Goal: Task Accomplishment & Management: Use online tool/utility

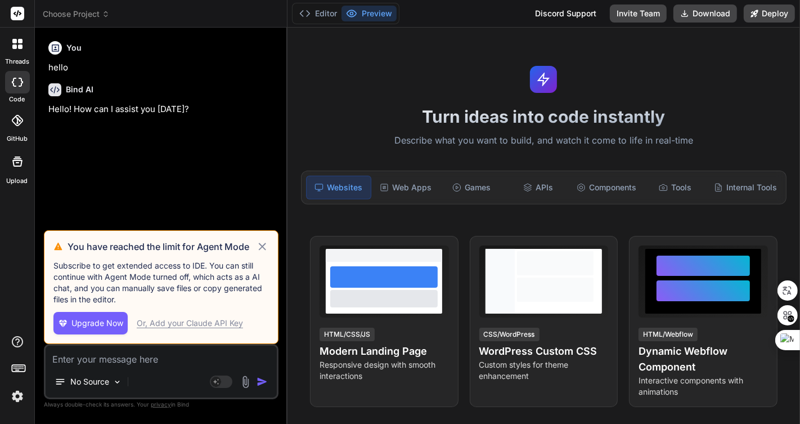
click at [262, 249] on icon at bounding box center [262, 247] width 13 height 14
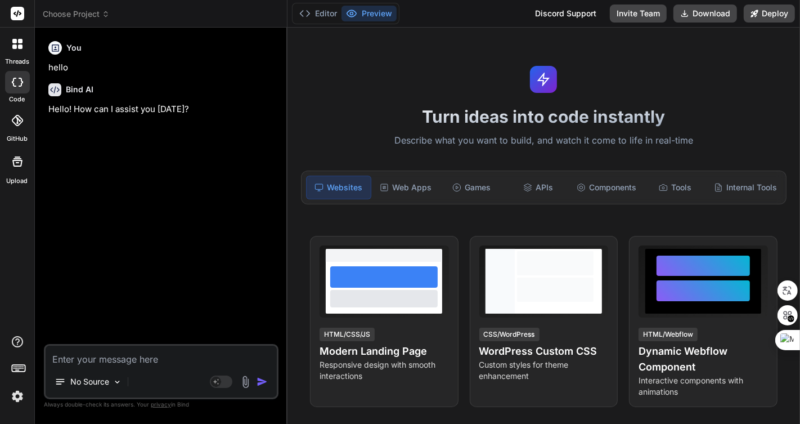
click at [84, 15] on span "Choose Project" at bounding box center [76, 13] width 67 height 11
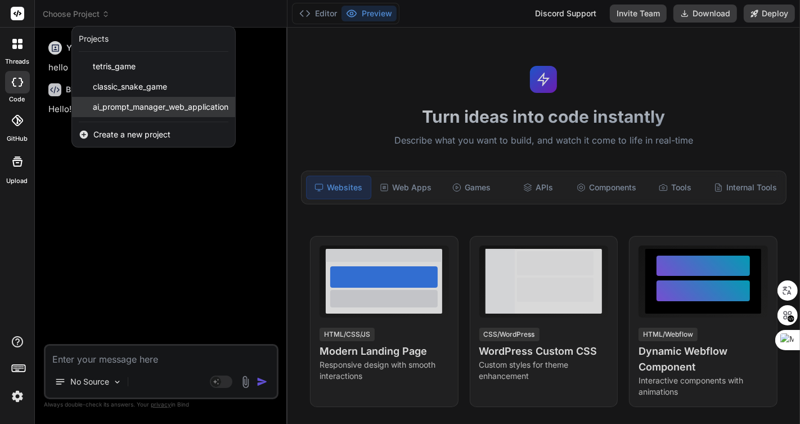
click at [143, 105] on span "ai_prompt_manager_web_application" at bounding box center [161, 106] width 136 height 11
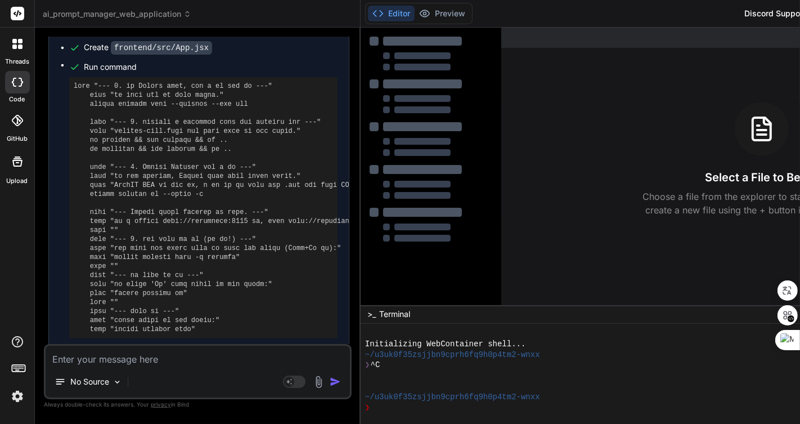
type textarea "x"
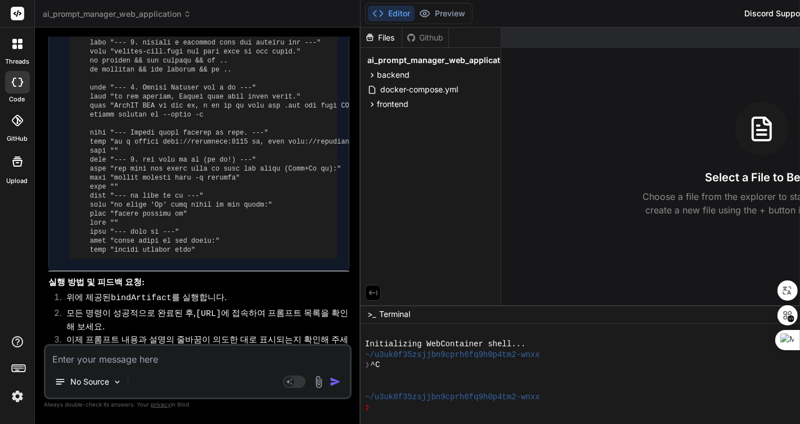
scroll to position [2091, 0]
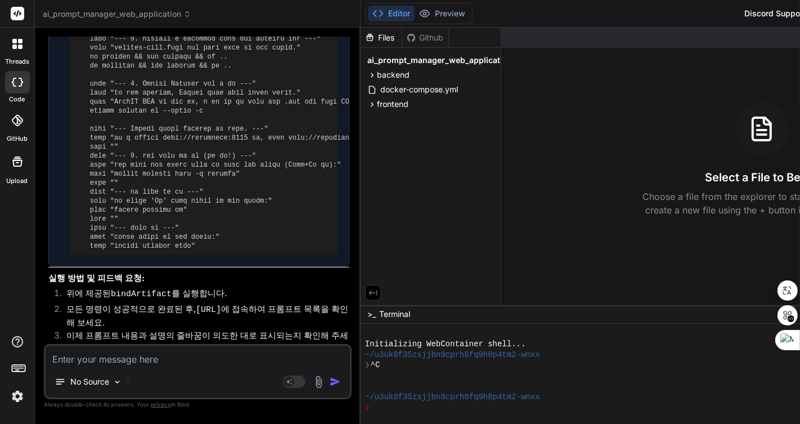
click at [156, 361] on textarea at bounding box center [198, 355] width 304 height 20
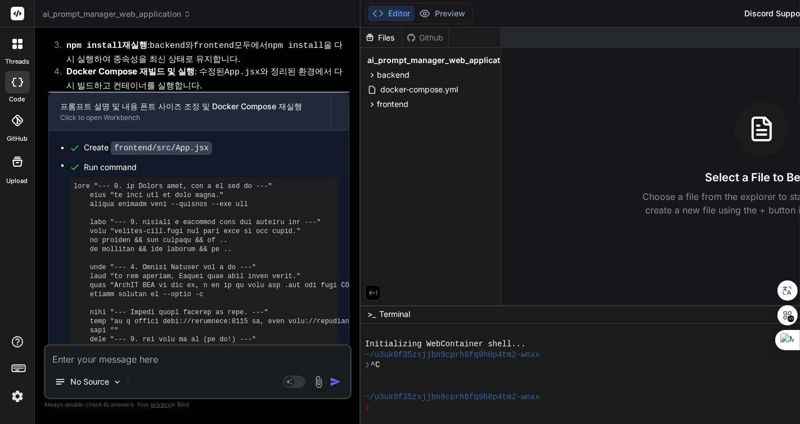
scroll to position [3382, 0]
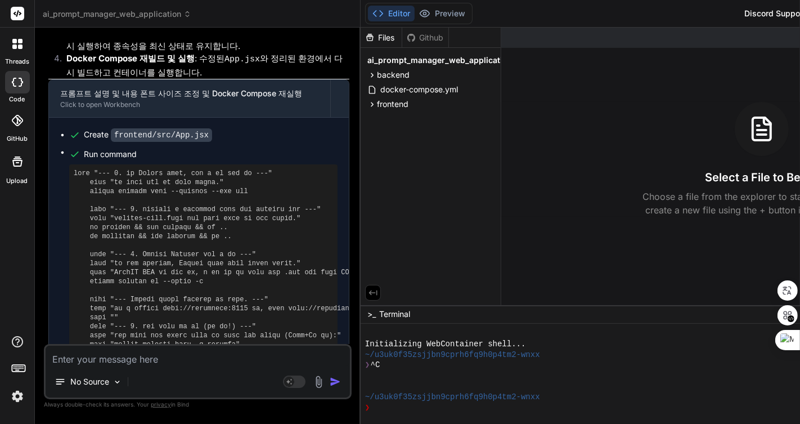
click at [178, 362] on textarea at bounding box center [198, 355] width 304 height 20
type textarea "ㅇ"
type textarea "x"
type textarea "d"
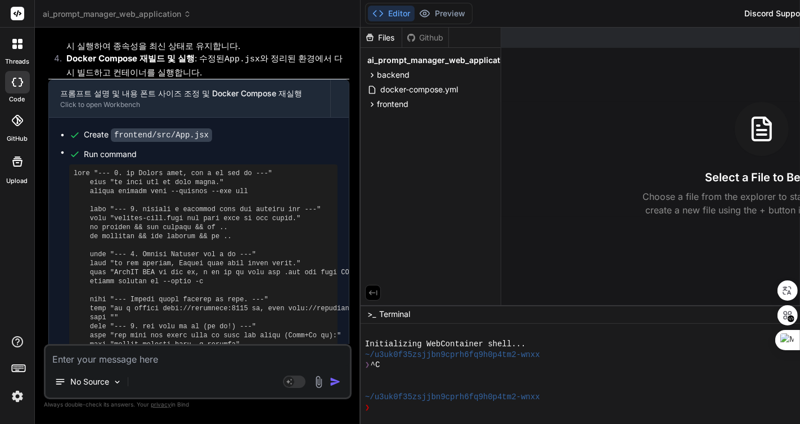
type textarea "x"
type textarea "db"
type textarea "x"
type textarea "db"
type textarea "x"
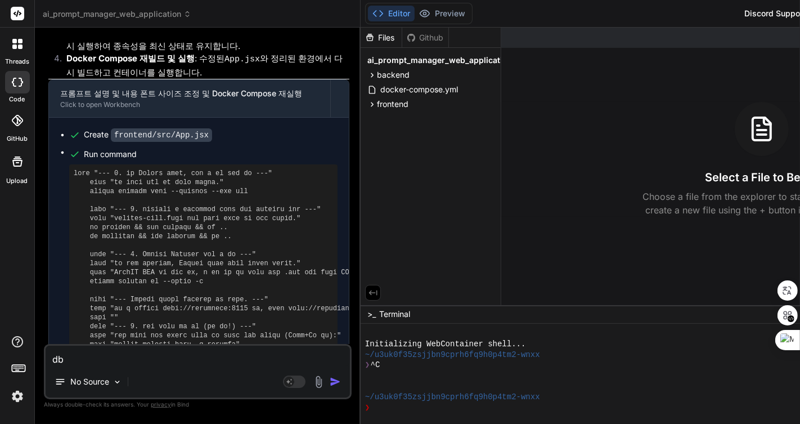
type textarea "db ㅍ"
type textarea "x"
type textarea "db 파"
type textarea "x"
type textarea "db 파ㅣ"
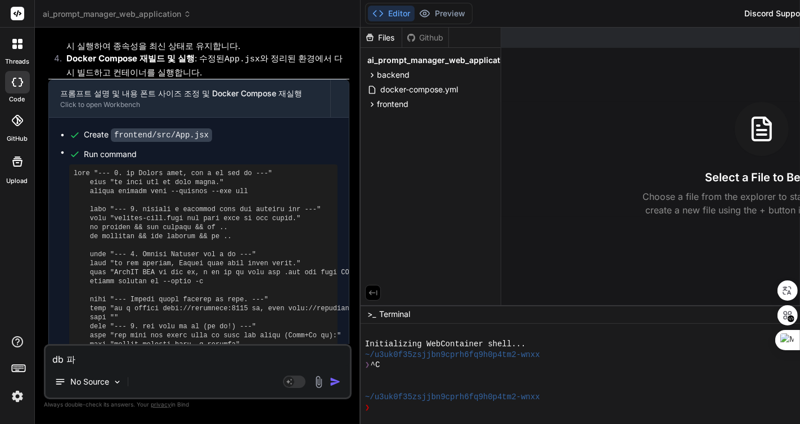
type textarea "x"
type textarea "db 파ㅣㄹ"
type textarea "x"
type textarea "db 파ㅣ"
type textarea "x"
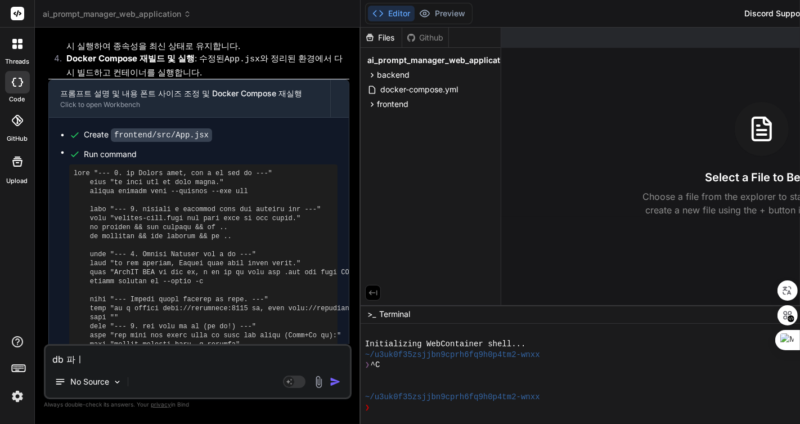
type textarea "db 파"
type textarea "x"
type textarea "db"
type textarea "x"
type textarea "db ㅂ"
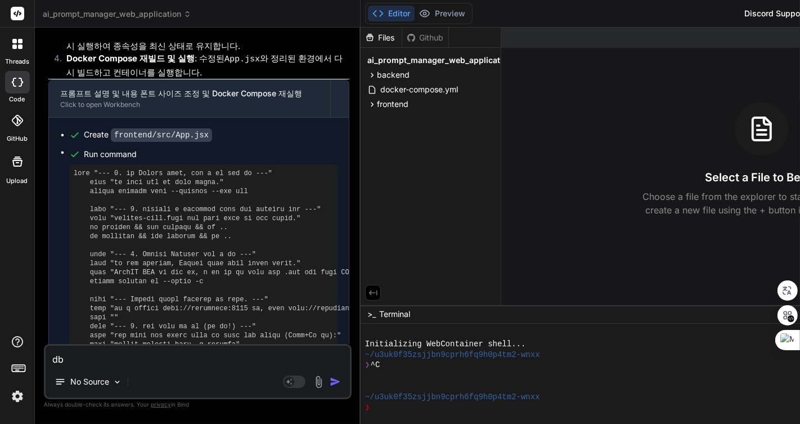
type textarea "x"
type textarea "db 배"
type textarea "x"
type textarea "db 백"
type textarea "x"
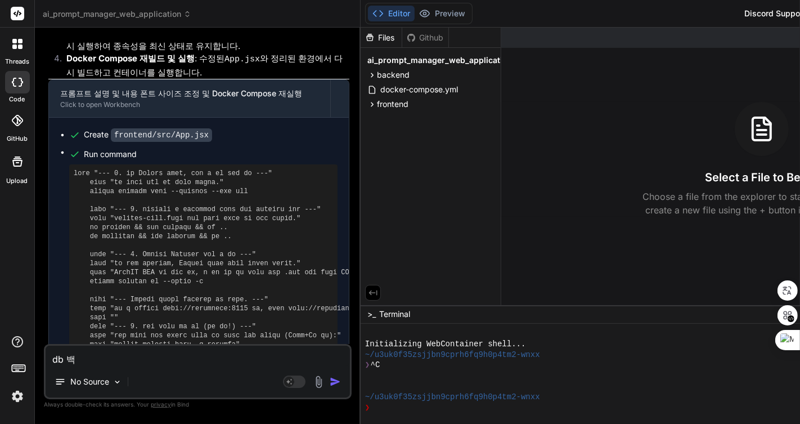
type textarea "db 백ㅇ"
type textarea "x"
type textarea "db 백어"
type textarea "x"
type textarea "db 백업"
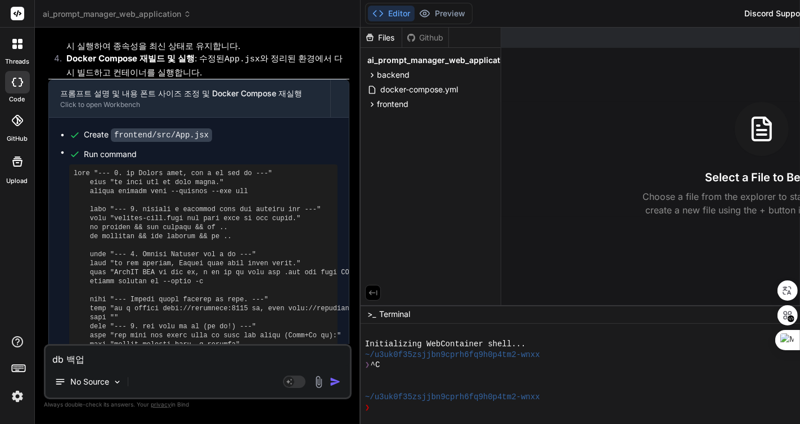
type textarea "x"
type textarea "db 백업"
type textarea "x"
type textarea "db 백업 ㅍ"
type textarea "x"
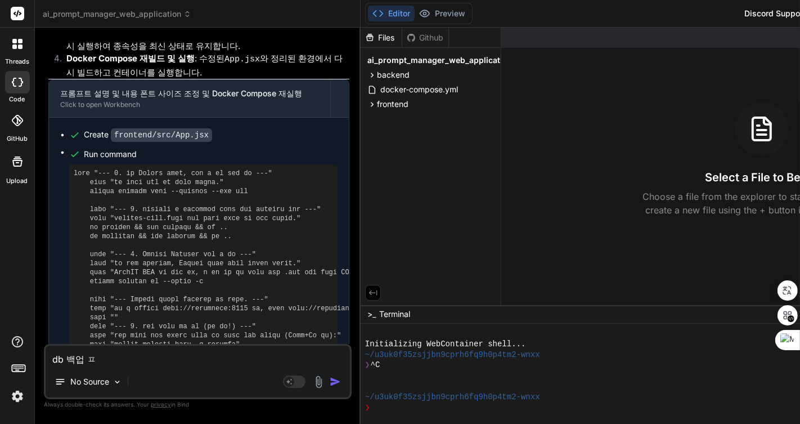
type textarea "db 백업 파"
type textarea "x"
type textarea "db 백업 팡"
type textarea "x"
type textarea "db 백업 파이"
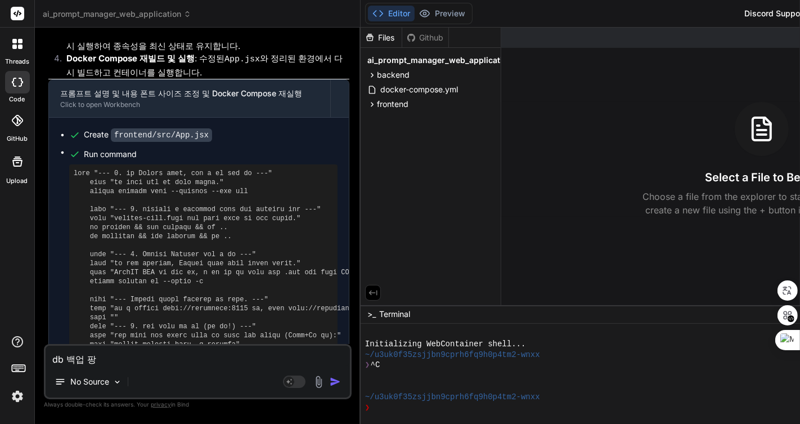
type textarea "x"
type textarea "db 백업 파일"
type textarea "x"
type textarea "db 백업 파일"
type textarea "x"
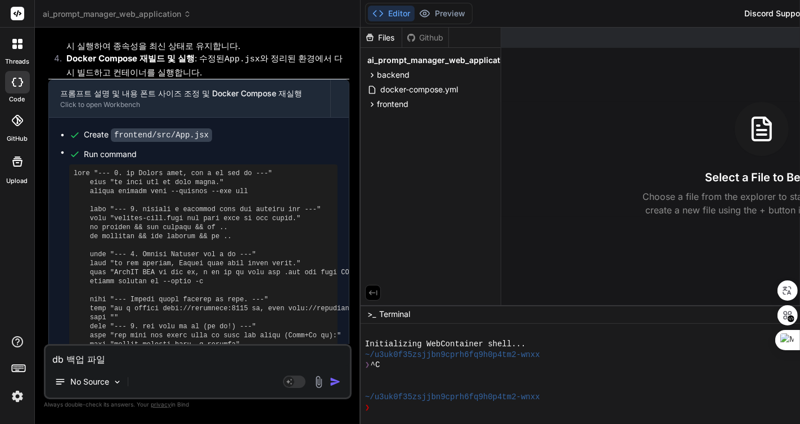
type textarea "db 백업 파일 ㅅ"
type textarea "x"
type textarea "db 백업 파일 새"
type textarea "x"
type textarea "db 백업 파일 생"
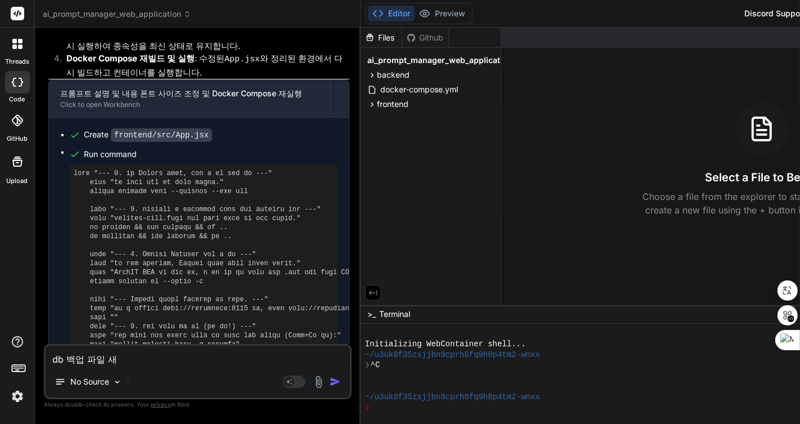
type textarea "x"
type textarea "db 백업 파일 생ㅅ"
type textarea "x"
type textarea "db 백업 파일 생서"
type textarea "x"
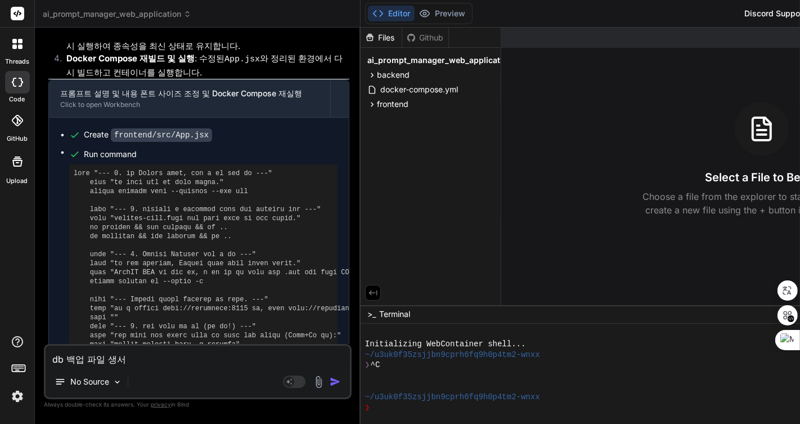
type textarea "db 백업 파일 생ㅅ"
type textarea "x"
type textarea "db 백업 파일 생"
type textarea "x"
type textarea "db 백업 파일"
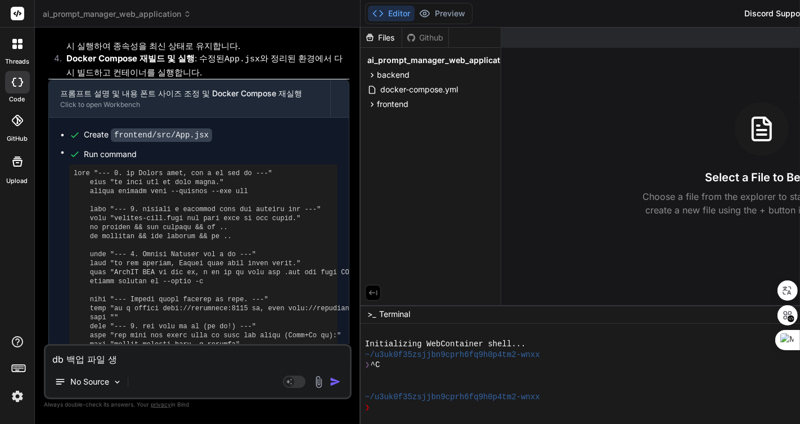
type textarea "x"
type textarea "db 백업 파일"
type textarea "x"
type textarea "db 백업 파"
type textarea "x"
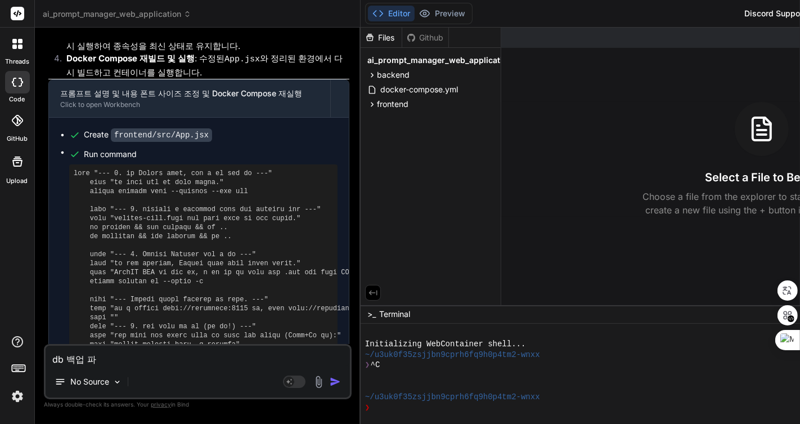
type textarea "db 백업"
type textarea "x"
type textarea "db 백업"
type textarea "x"
type textarea "db 백업ㅅ"
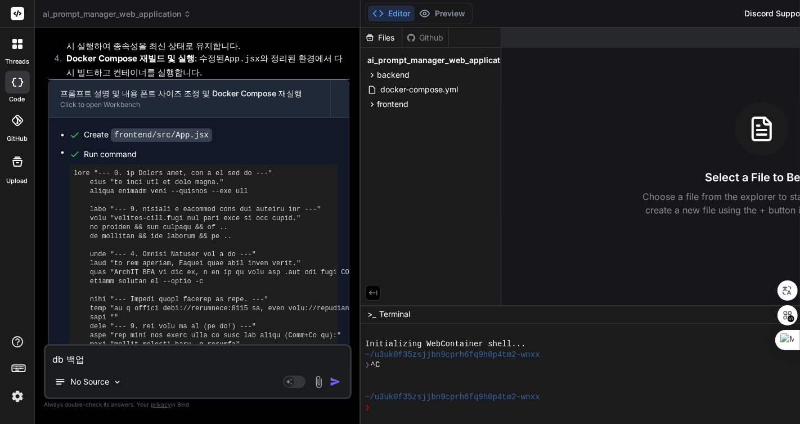
type textarea "x"
type textarea "db 백업시"
type textarea "x"
type textarea "db 백업시"
type textarea "x"
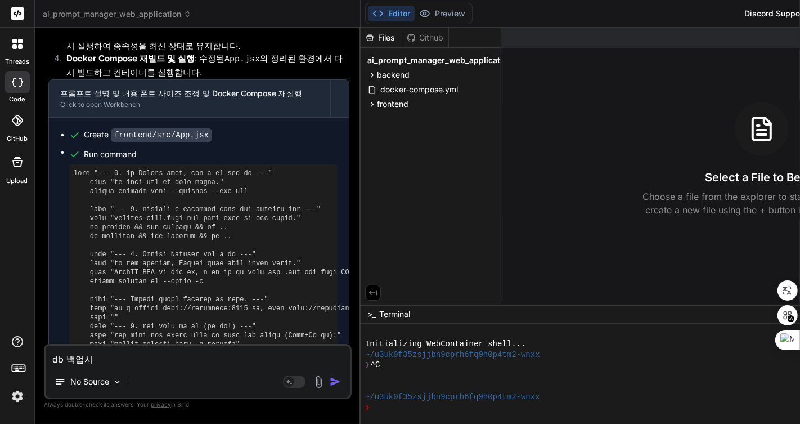
type textarea "db 백업시 ㅍ"
type textarea "x"
type textarea "db 백업시 파"
type textarea "x"
type textarea "db 백업시 팡"
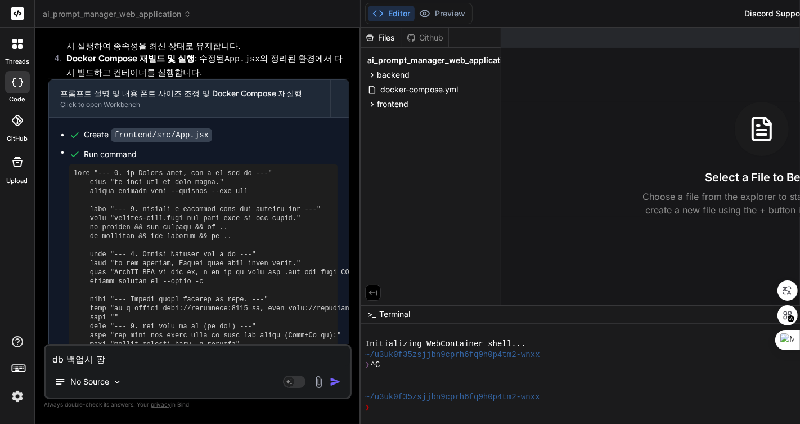
type textarea "x"
type textarea "db 백업시 파이"
type textarea "x"
type textarea "db 백업시 파일"
type textarea "x"
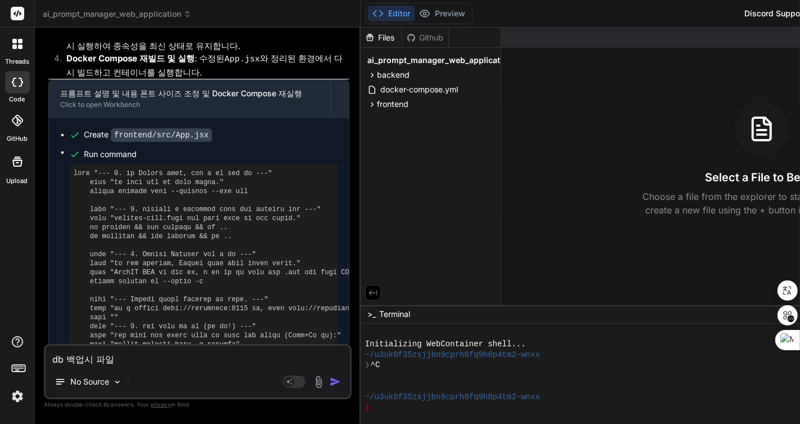
type textarea "db 백업시 파읾"
type textarea "x"
type textarea "db 백업시 파일며"
type textarea "x"
type textarea "db 백업시 파일명"
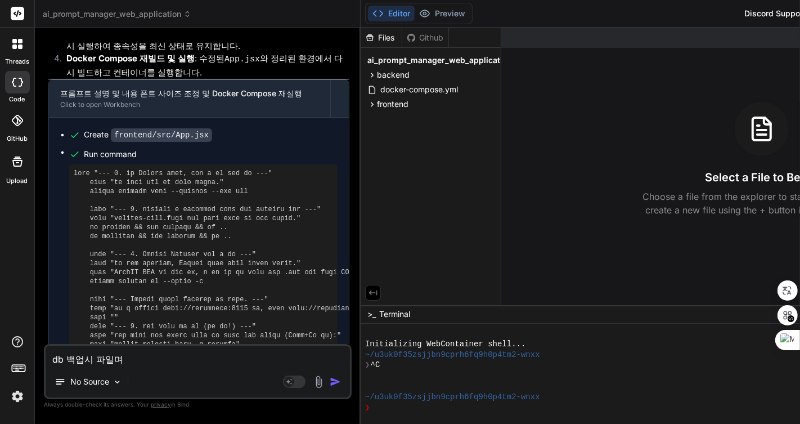
type textarea "x"
type textarea "db 백업시 파일명ㅇ"
type textarea "x"
type textarea "db 백업시 파일명에"
type textarea "x"
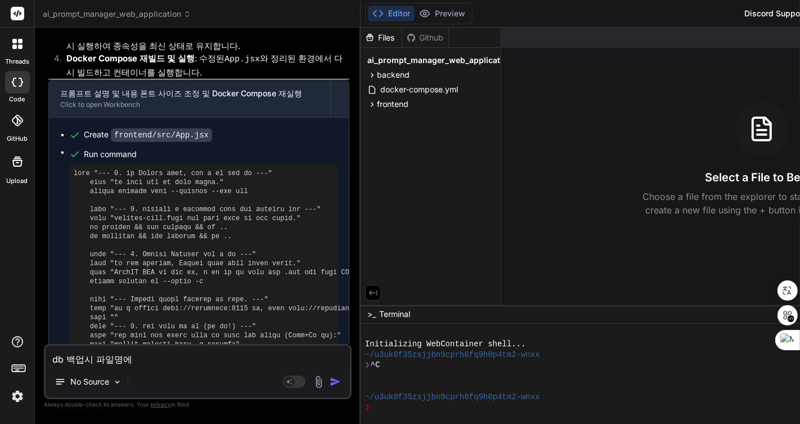
type textarea "db 백업시 파일명에"
type textarea "x"
type textarea "db 백업시 파일명에 ㅎ"
type textarea "x"
type textarea "db 백업시 파일명에 혀"
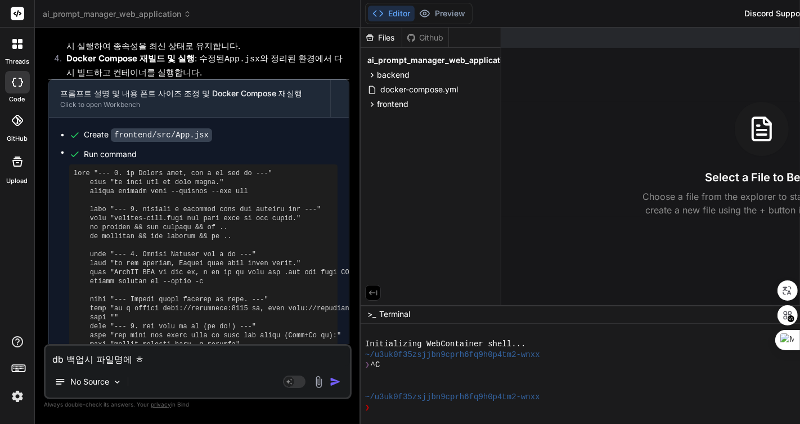
type textarea "x"
type textarea "db 백업시 파일명에 현"
type textarea "x"
type textarea "db 백업시 파일명에 혅"
type textarea "x"
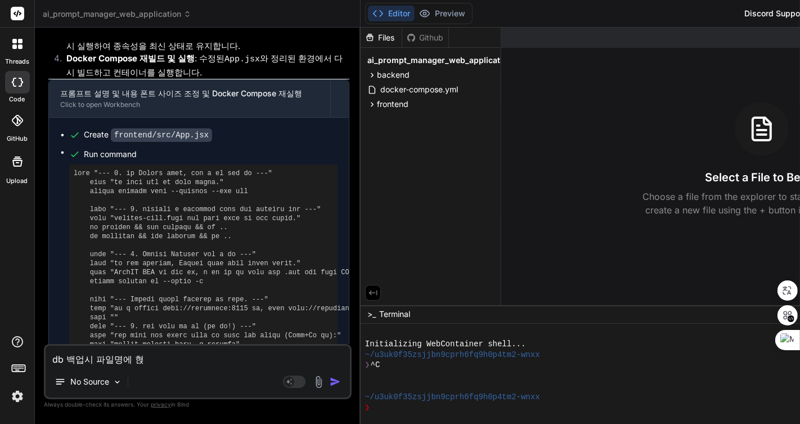
type textarea "db 백업시 파일명에 현재"
type textarea "x"
type textarea "db 백업시 파일명에 현재"
type textarea "x"
type textarea "db 백업시 파일명에 현재 ㄴ"
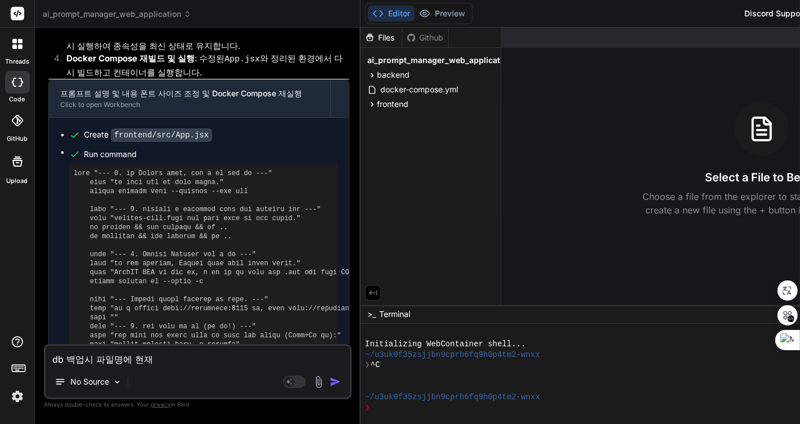
type textarea "x"
type textarea "db 백업시 파일명에 현재 나"
type textarea "x"
type textarea "db 백업시 파일명에 현재 날"
type textarea "x"
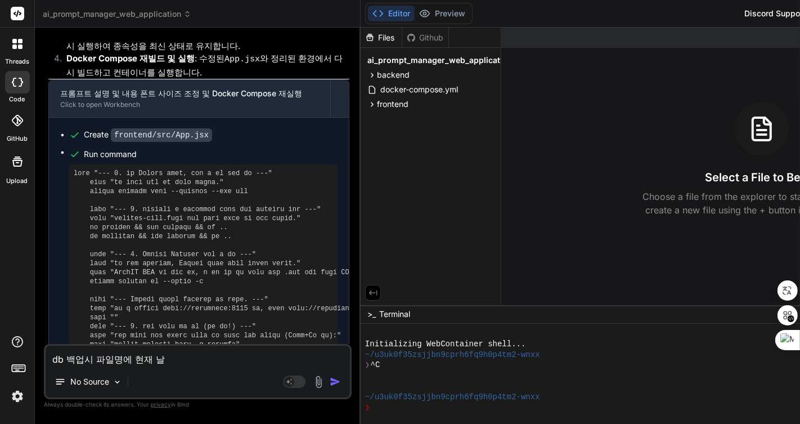
type textarea "db 백업시 파일명에 현재 날ㅉ"
type textarea "x"
type textarea "db 백업시 파일명에 현재 날짜"
type textarea "x"
type textarea "db 백업시 파일명에 현재 날짜,"
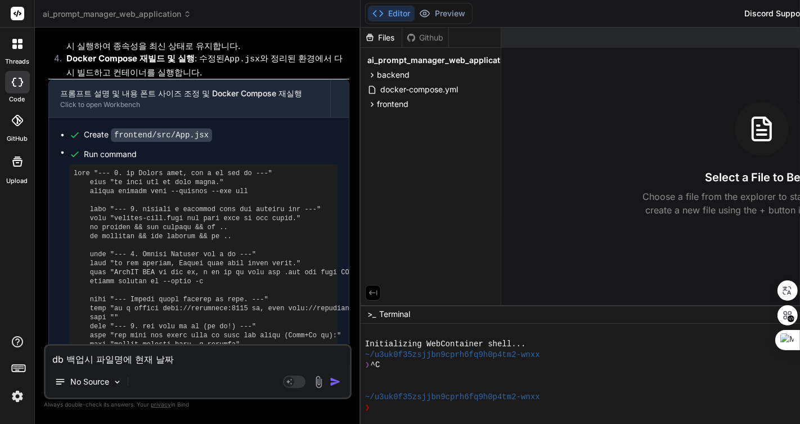
type textarea "x"
type textarea "db 백업시 파일명에 현재 날짜,"
type textarea "x"
type textarea "db 백업시 파일명에 현재 날짜, ㅅ"
type textarea "x"
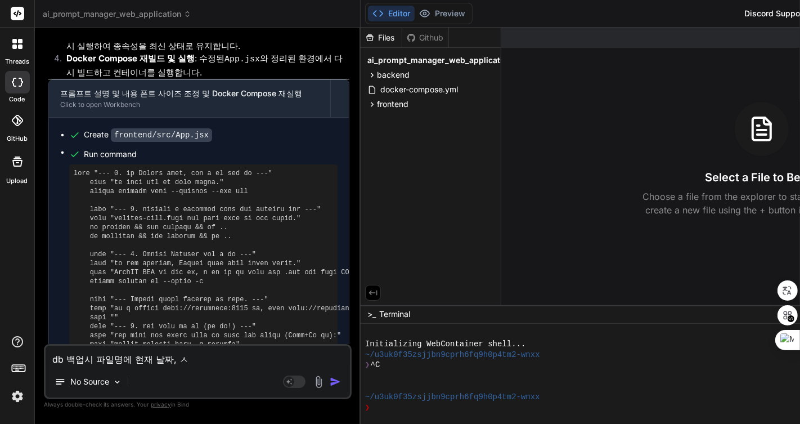
type textarea "db 백업시 파일명에 현재 날짜, 시"
type textarea "x"
type textarea "db 백업시 파일명에 현재 날짜, 식"
type textarea "x"
type textarea "db 백업시 파일명에 현재 날짜, 시가"
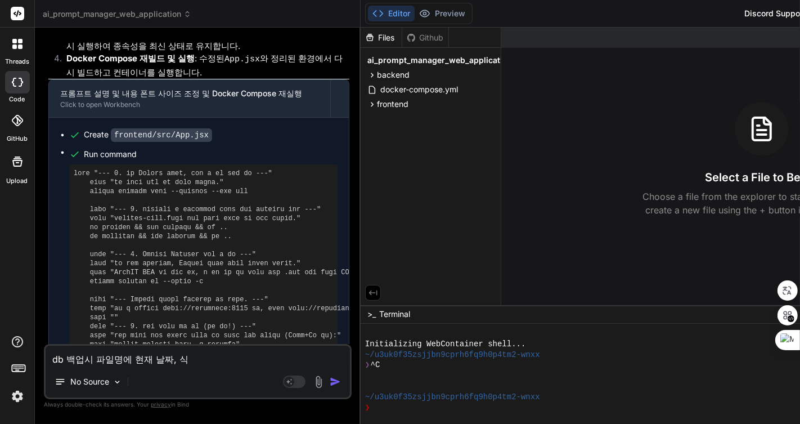
type textarea "x"
type textarea "db 백업시 파일명에 현재 날짜, 시간"
type textarea "x"
type textarea "db 백업시 파일명에 현재 날짜, 시간ㅇ"
type textarea "x"
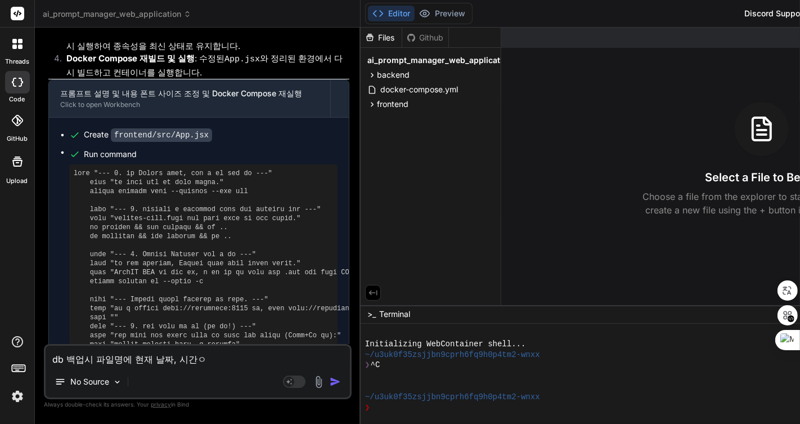
type textarea "db 백업시 파일명에 현재 날짜, 시간으"
type textarea "x"
type textarea "db 백업시 파일명에 현재 날짜, 시간을"
type textarea "x"
type textarea "db 백업시 파일명에 현재 날짜, 시간을"
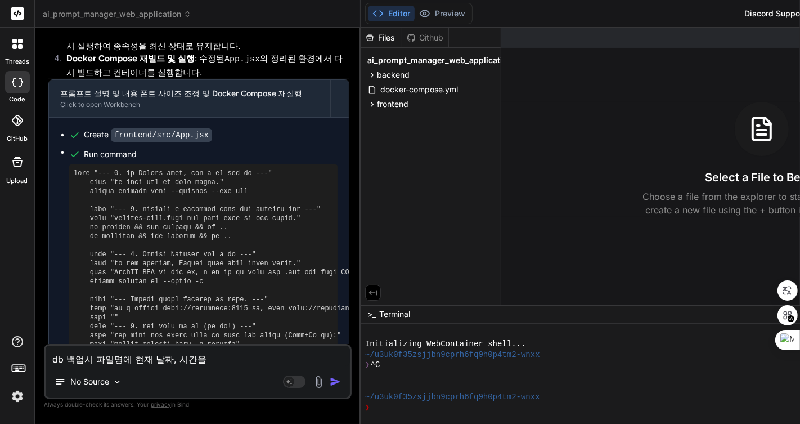
type textarea "x"
type textarea "db 백업시 파일명에 현재 날짜, 시간을 ㅍ"
type textarea "x"
type textarea "db 백업시 파일명에 현재 날짜, 시간을 포"
type textarea "x"
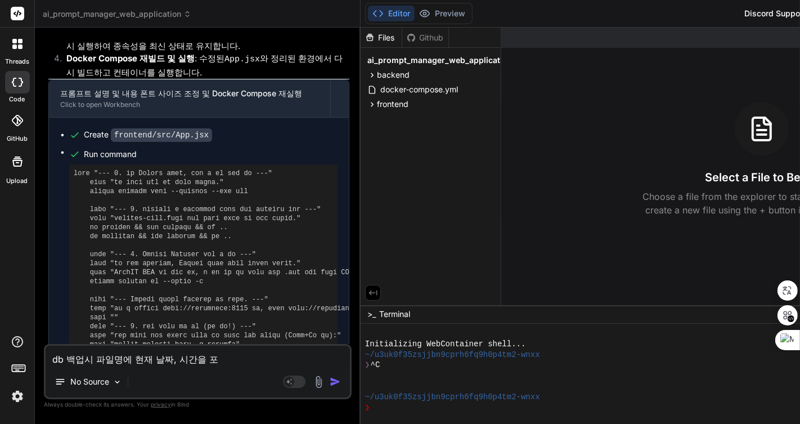
type textarea "db 백업시 파일명에 현재 날짜, 시간을 퐇"
type textarea "x"
type textarea "db 백업시 파일명에 현재 날짜, 시간을 포하"
type textarea "x"
type textarea "db 백업시 파일명에 현재 날짜, 시간을 포함"
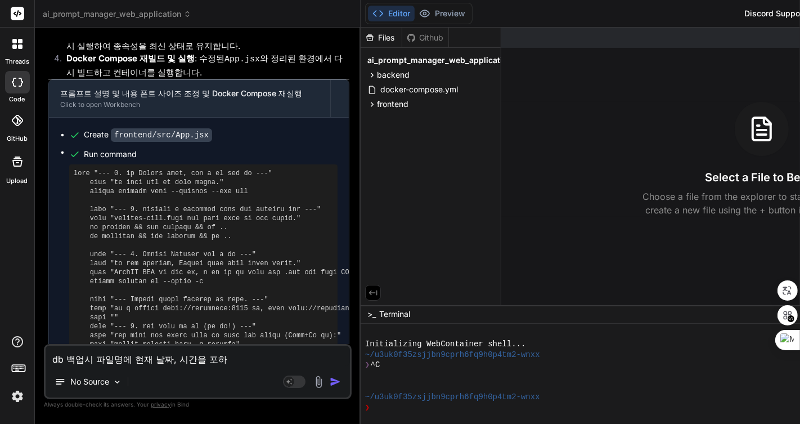
type textarea "x"
type textarea "db 백업시 파일명에 현재 날짜, 시간을 포함ㅎ"
type textarea "x"
type textarea "db 백업시 파일명에 현재 날짜, 시간을 포함해"
type textarea "x"
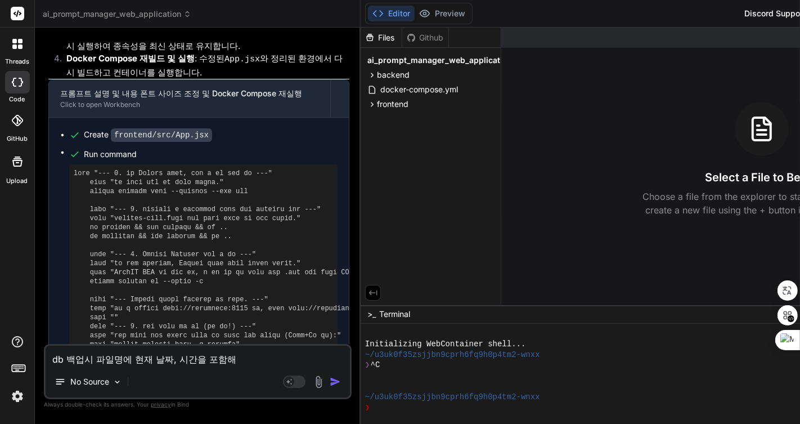
type textarea "db 백업시 파일명에 현재 날짜, 시간을 포함햊"
type textarea "x"
type textarea "db 백업시 파일명에 현재 날짜, 시간을 포함해주"
type textarea "x"
type textarea "db 백업시 파일명에 현재 날짜, 시간을 포함해줘"
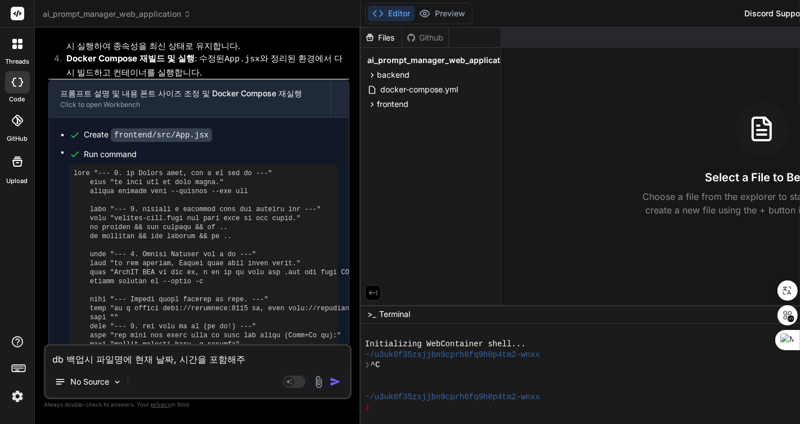
type textarea "x"
type textarea "db 백업시 파일명에 현재 날짜, 시간을 포함해줘."
type textarea "x"
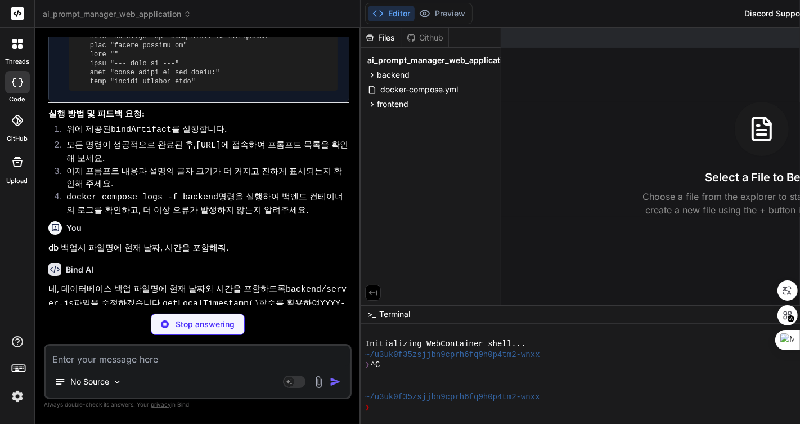
scroll to position [3730, 0]
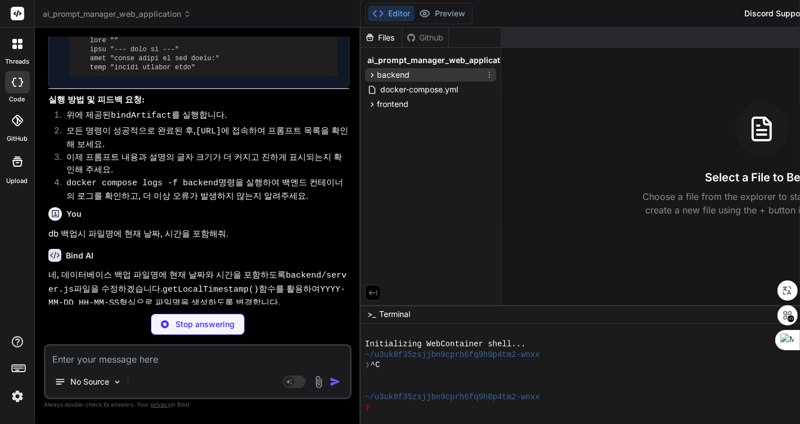
click at [410, 73] on span "backend" at bounding box center [393, 74] width 33 height 11
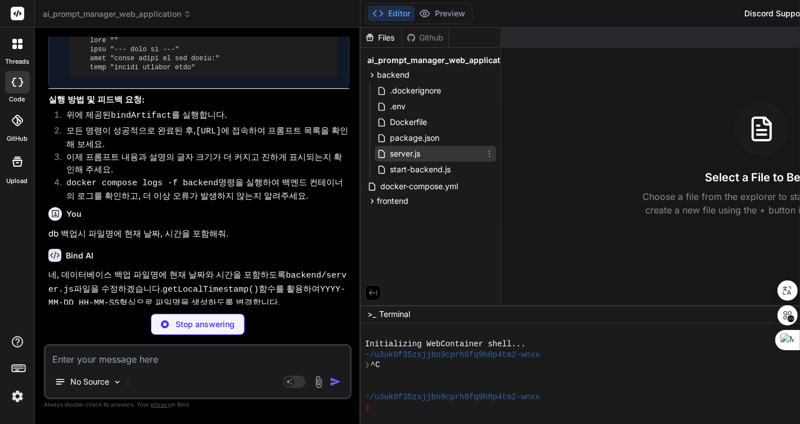
click at [421, 153] on span "server.js" at bounding box center [405, 154] width 33 height 14
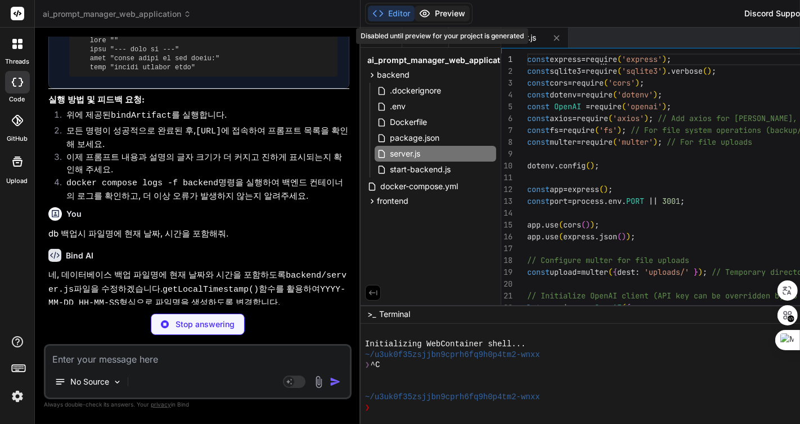
type textarea "x"
type textarea "});"
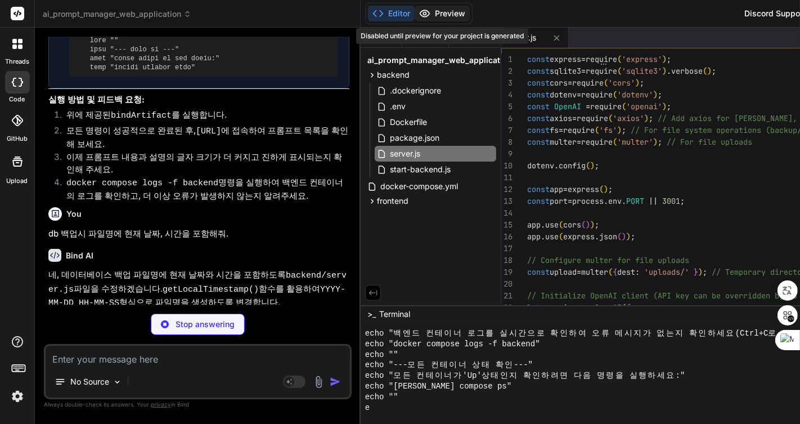
scroll to position [1456, 0]
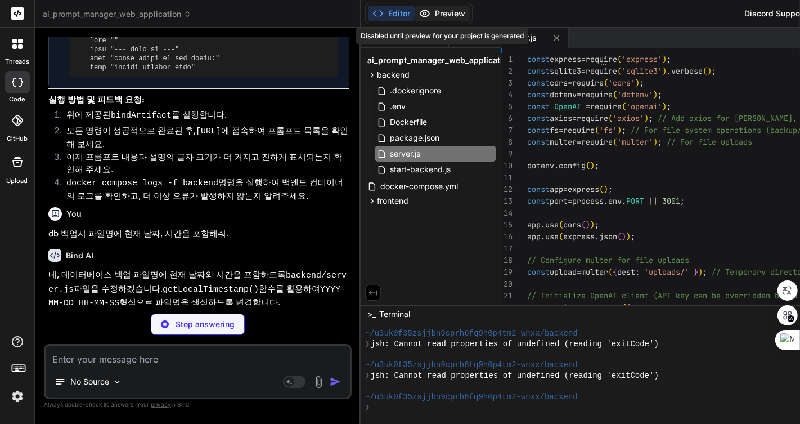
type textarea "x"
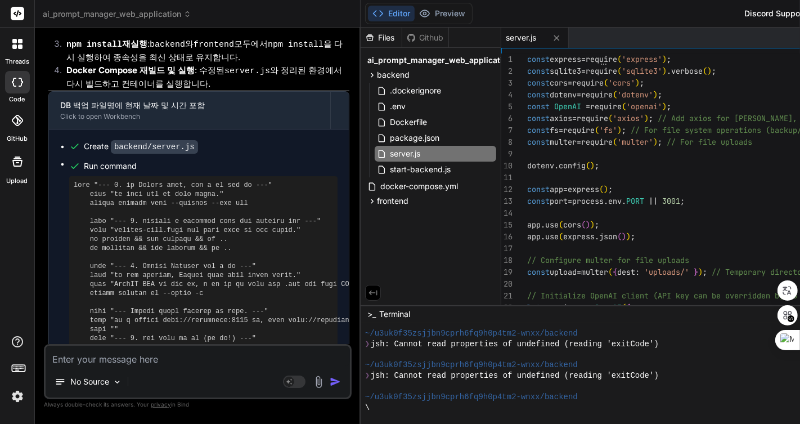
scroll to position [3775, 0]
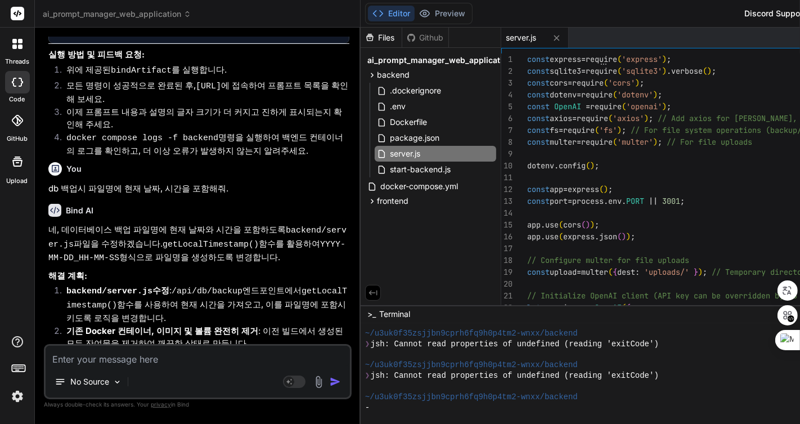
type textarea "const express = require('express'); const sqlite3 = require('sqlite3').verbose(…"
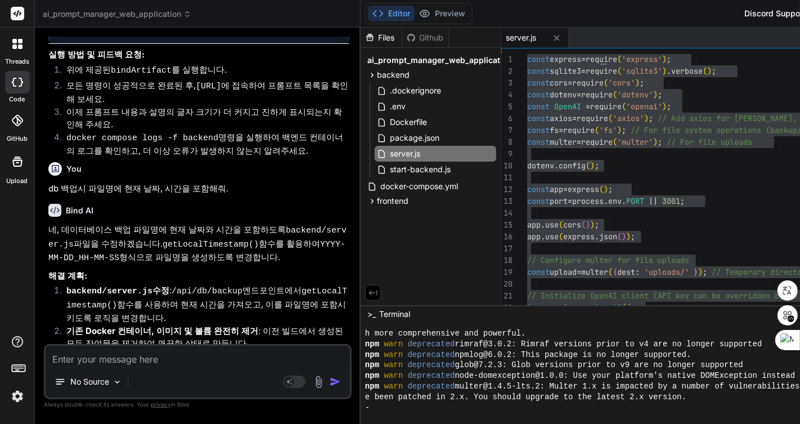
scroll to position [1583, 0]
type textarea "x"
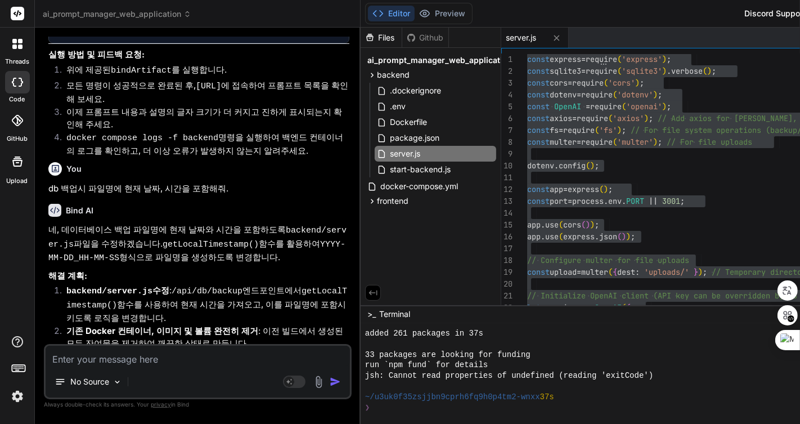
scroll to position [1668, 0]
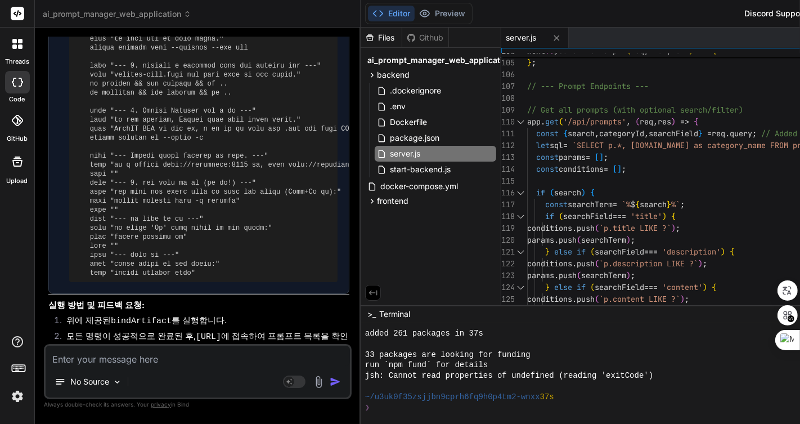
scroll to position [3712, 0]
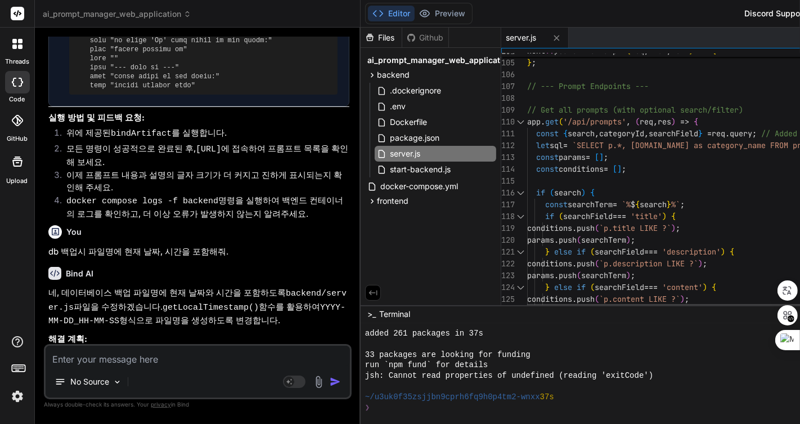
type textarea "const { search, categoryId, searchField } = req.query; // Added searchField let…"
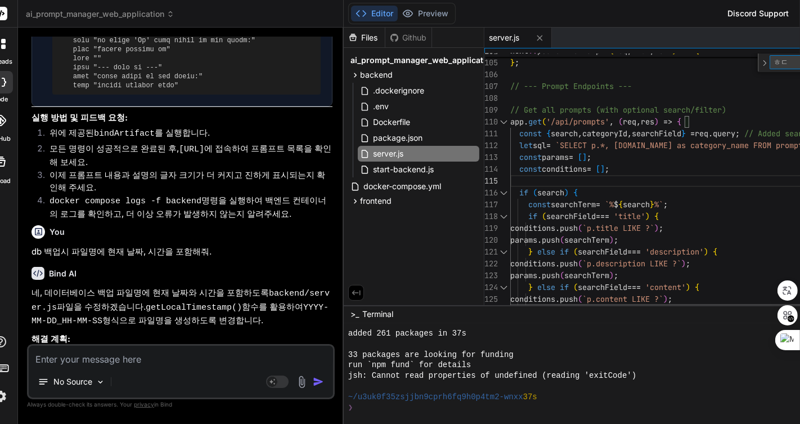
scroll to position [0, 24]
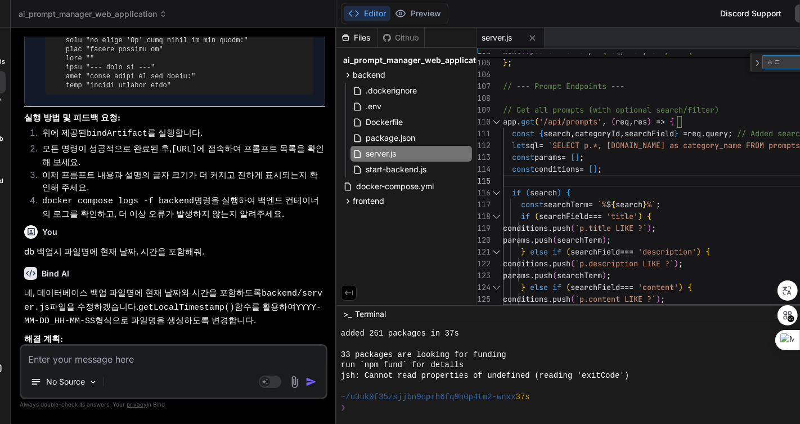
type textarea "ㅎ"
type textarea "} else if (searchField === 'description') { conditions.push(`p.description LIKE…"
type textarea "g"
type textarea "sql += ` WHERE ` + conditions.join(' AND '); } sql += ` ORDER BY p.updated_at D…"
type textarea "ge"
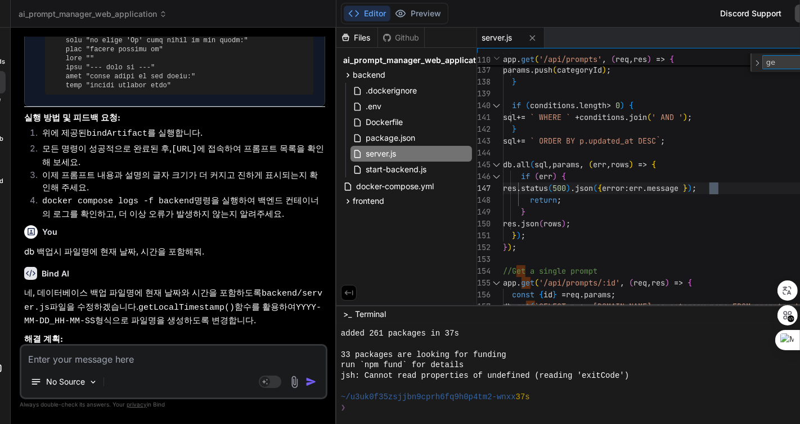
type textarea "}); }); // Get a single prompt app.get('/api/prompts/:id', (req, res) => { cons…"
type textarea "get"
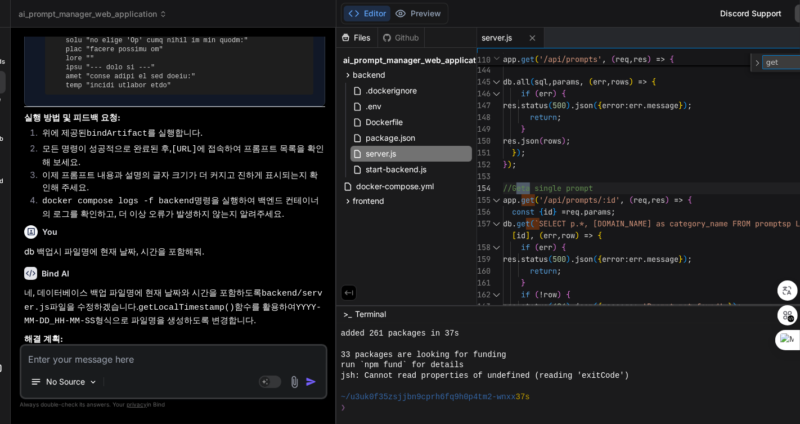
type textarea "// Create a new prompt [DOMAIN_NAME]('/api/prompts', (req, res) => { const { ti…"
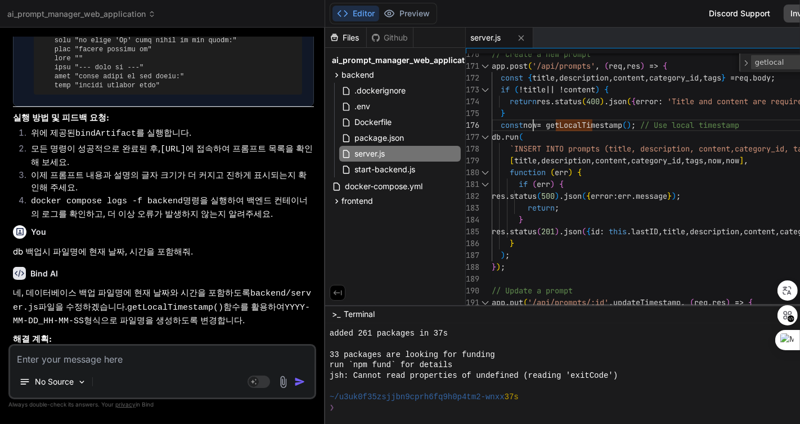
scroll to position [0, 0]
type textarea "now"
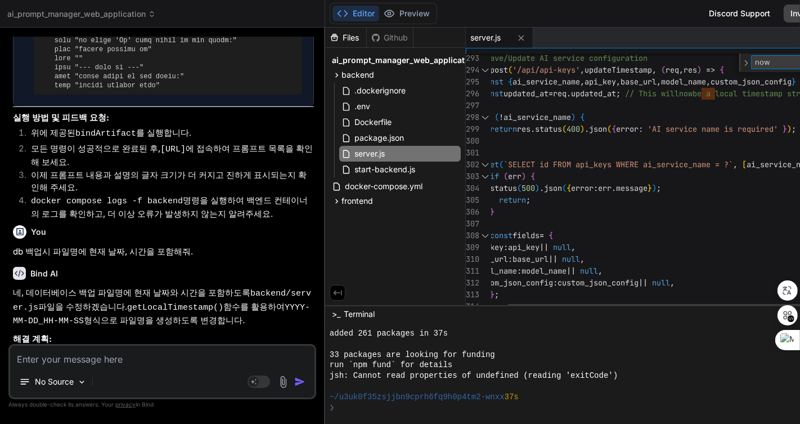
type textarea "} db.get(`SELECT id FROM api_keys WHERE ai_service_name = ?`, [ai_service_name]…"
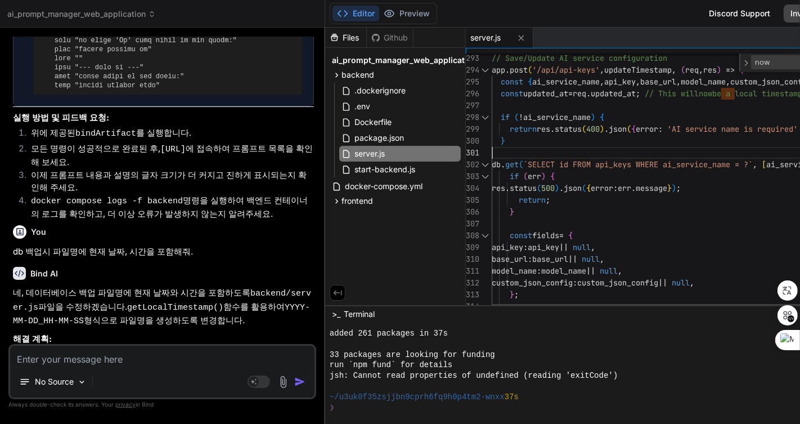
click at [676, 145] on div "// Save/Update AI service configuration app . post ( '/api/api-keys' , updateTi…" at bounding box center [794, 259] width 604 height 7375
type textarea "p"
type textarea "res.status(201).json({ id: this.lastID, ai_service_name, message: `${ai_service…"
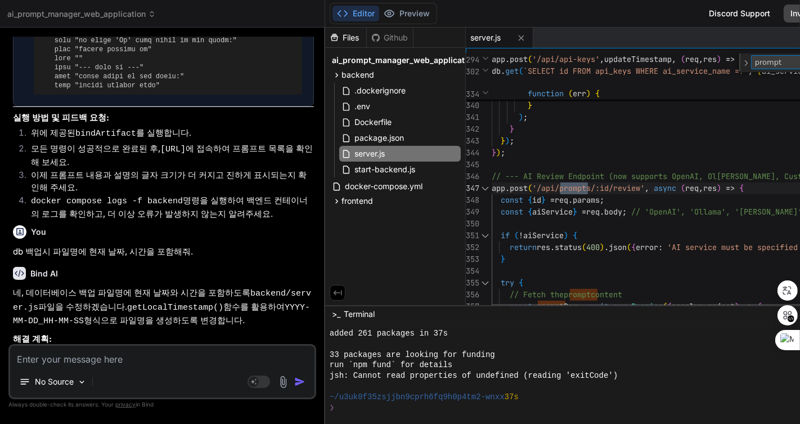
type textarea "prompts"
type textarea "// --- Database Backup/Restore Endpoints --- // Backup database app.get('/api/d…"
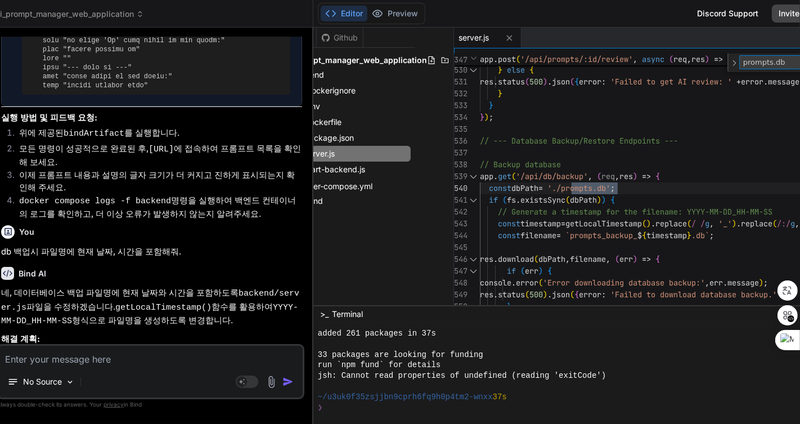
scroll to position [0, 57]
type textarea "prompts.db"
type textarea "[DOMAIN_NAME](dbPath, filename, (err) => { if (err) { console.error('Error down…"
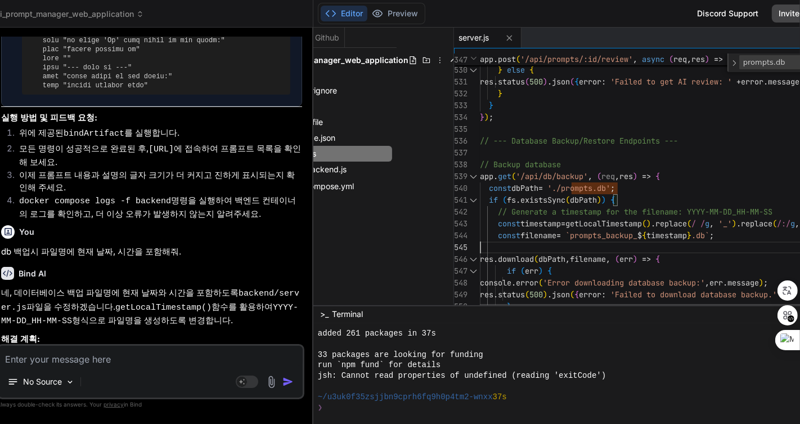
scroll to position [0, 0]
type textarea "x"
type textarea "// --- Database Backup/Restore Endpoints --- // Backup database app.get('/api/d…"
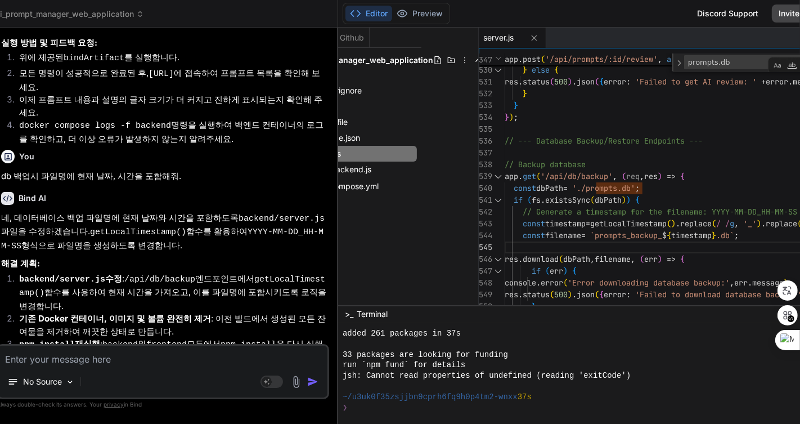
type textarea "x"
type textarea "// Backup database app.get('/api/db/backup', (req, res) => { const dbPath = './…"
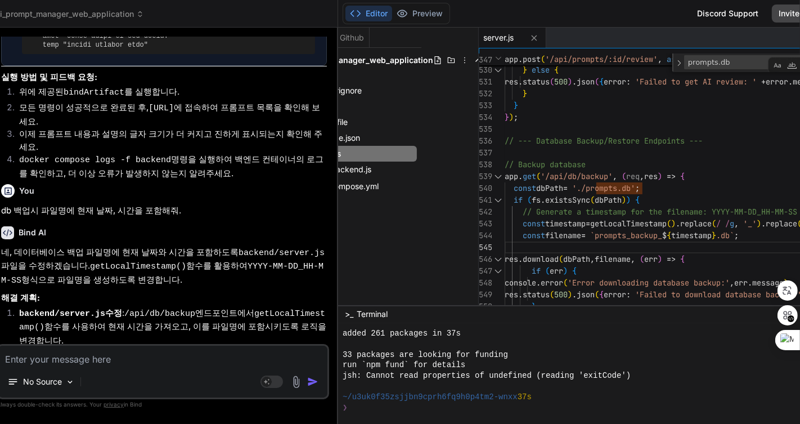
type textarea "x"
type textarea "[DOMAIN_NAME](dbPath, filename, (err) => { if (err) { console.error('Error down…"
type textarea "x"
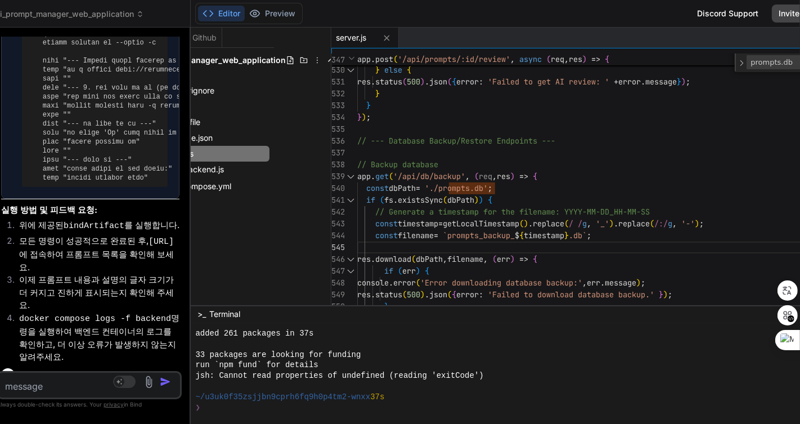
scroll to position [4470, 0]
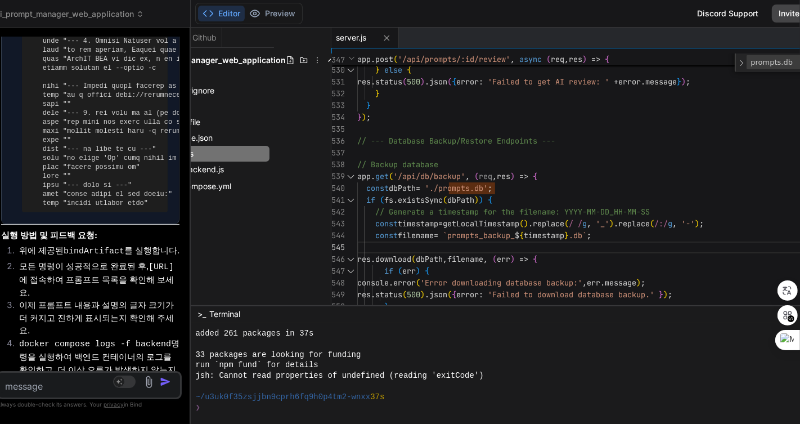
drag, startPoint x: 332, startPoint y: 176, endPoint x: 165, endPoint y: 181, distance: 167.2
click at [165, 181] on div "Bind AI Web Search Created with Pixso. Code Generator You 프롬프트 저장시 시간을 윈도우 시스템 …" at bounding box center [89, 226] width 203 height 396
